Goal: Task Accomplishment & Management: Manage account settings

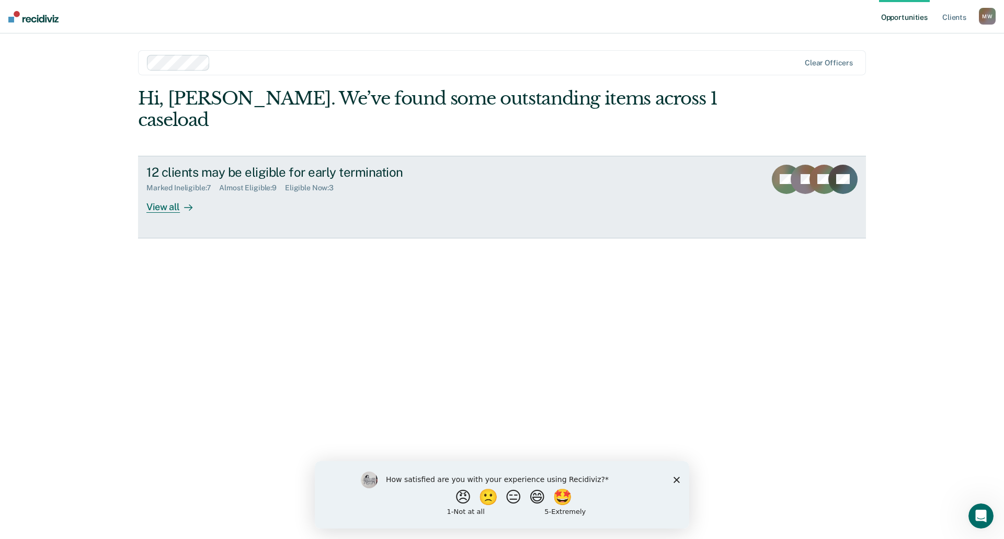
click at [186, 204] on icon at bounding box center [188, 208] width 8 height 8
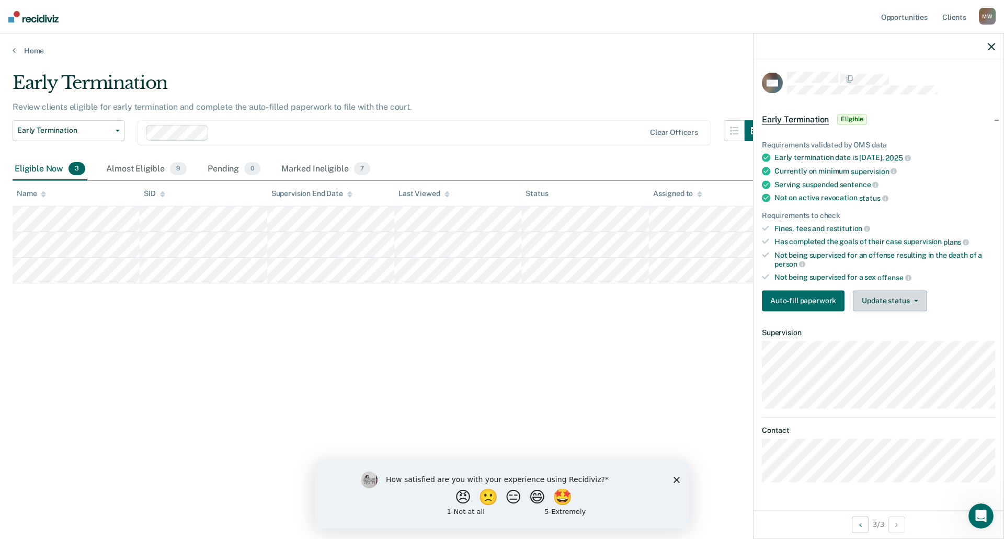
click at [915, 300] on icon "button" at bounding box center [917, 301] width 4 height 2
click at [893, 340] on button "Mark Ineligible" at bounding box center [903, 342] width 101 height 17
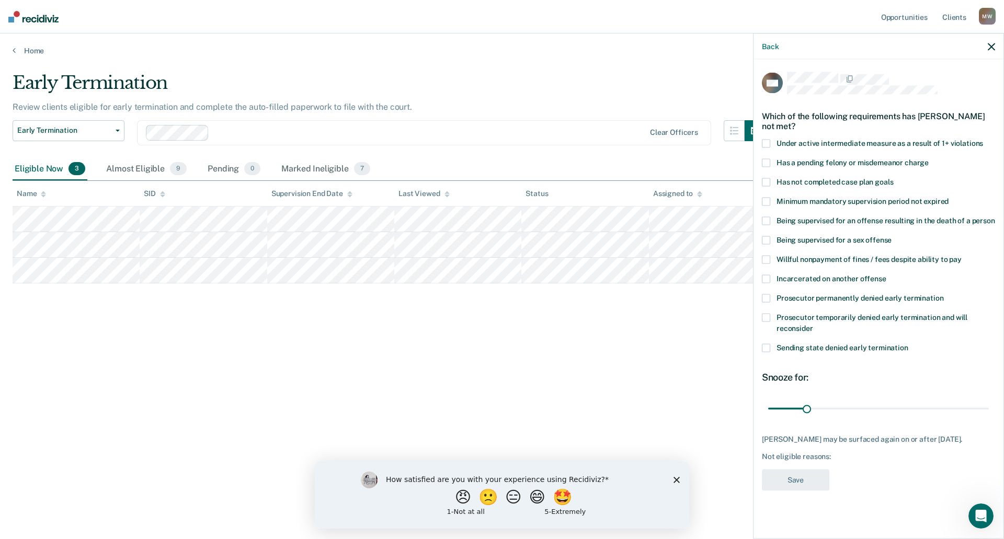
click at [769, 182] on span at bounding box center [766, 182] width 8 height 8
click at [894, 178] on input "Has not completed case plan goals" at bounding box center [894, 178] width 0 height 0
drag, startPoint x: 809, startPoint y: 407, endPoint x: 879, endPoint y: 409, distance: 70.2
type input "91"
click at [879, 409] on input "range" at bounding box center [879, 409] width 221 height 18
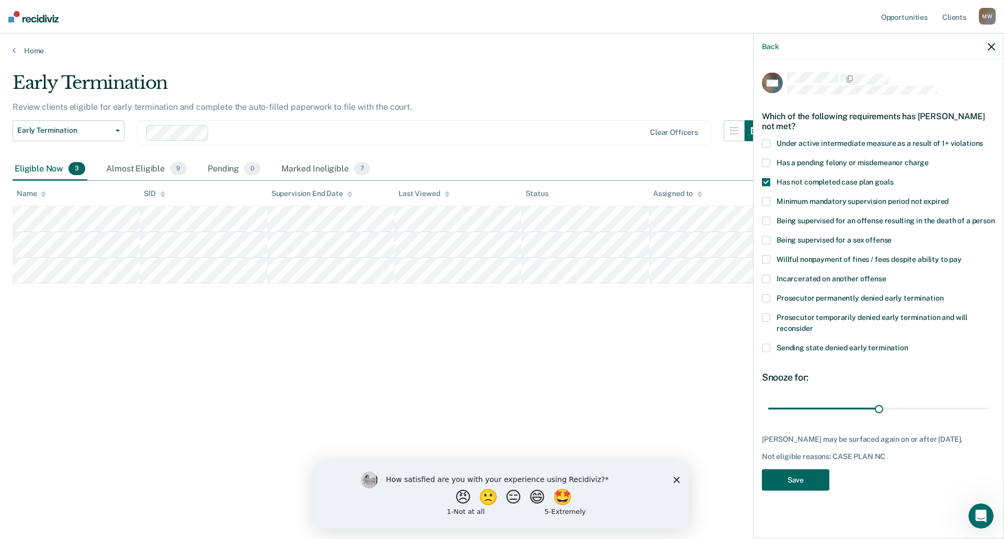
click at [820, 476] on button "Save" at bounding box center [795, 480] width 67 height 21
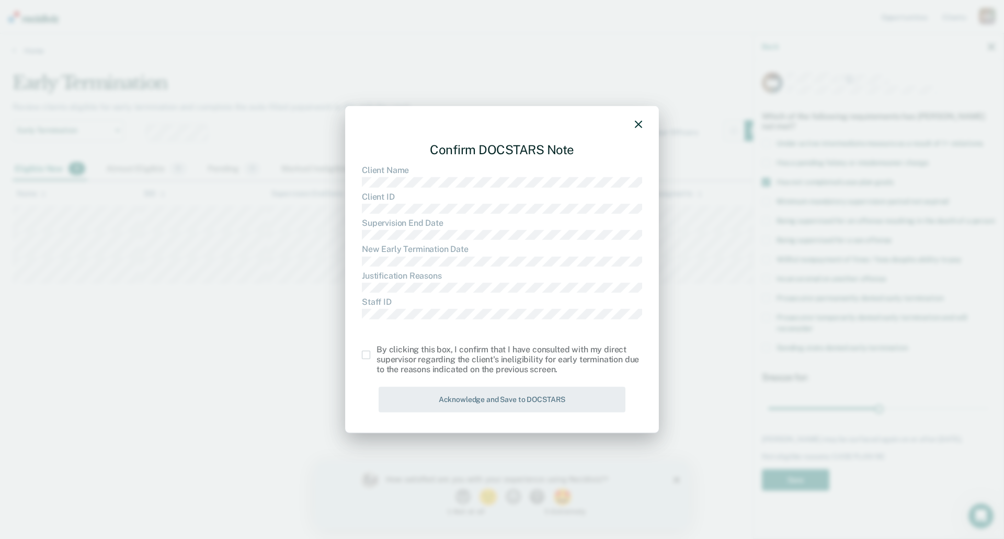
click at [366, 356] on span at bounding box center [366, 355] width 8 height 8
click at [377, 351] on input "checkbox" at bounding box center [377, 351] width 0 height 0
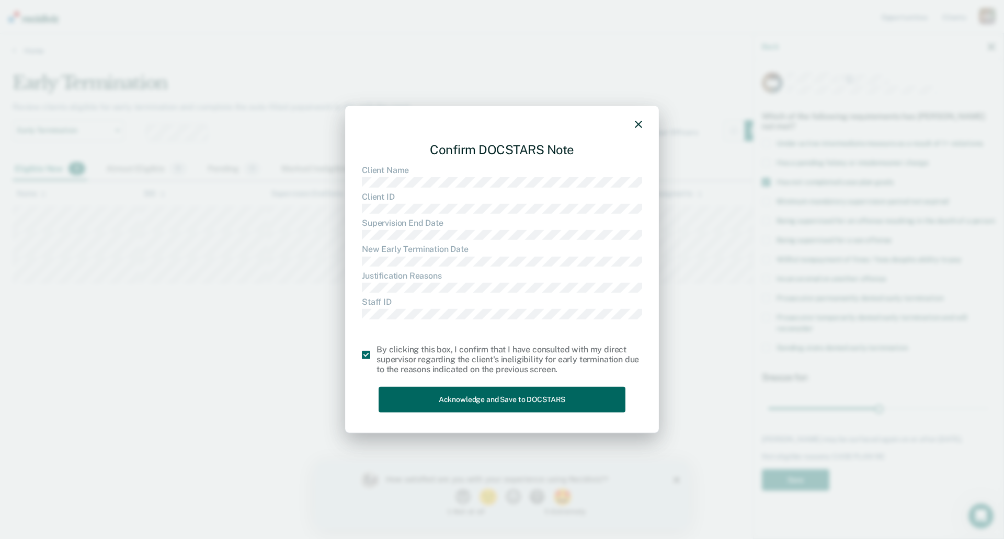
click at [522, 407] on button "Acknowledge and Save to DOCSTARS" at bounding box center [502, 400] width 247 height 26
